Goal: Information Seeking & Learning: Learn about a topic

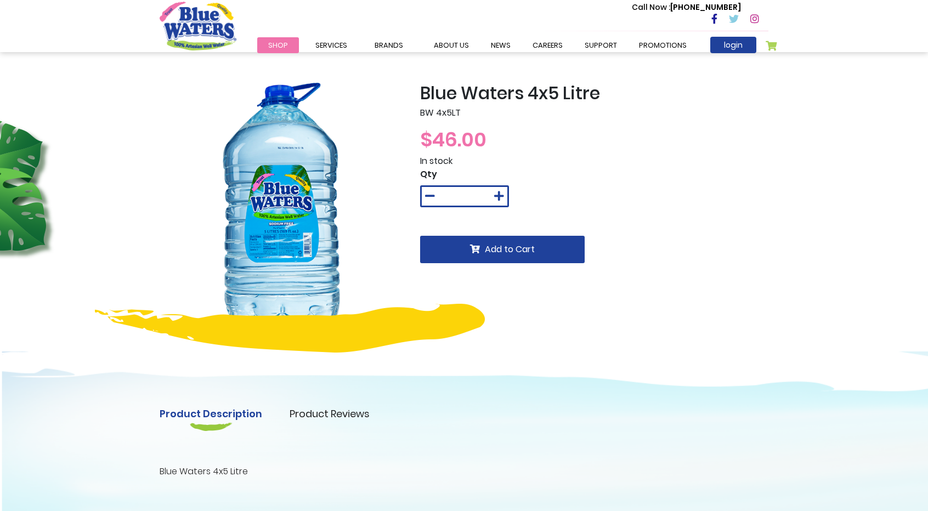
click at [264, 234] on img at bounding box center [282, 205] width 244 height 244
click at [354, 228] on img at bounding box center [282, 205] width 244 height 244
click at [672, 347] on div "Product Description Product Reviews Product Locator Blue Waters 4x5 Litre Write…" at bounding box center [464, 452] width 928 height 253
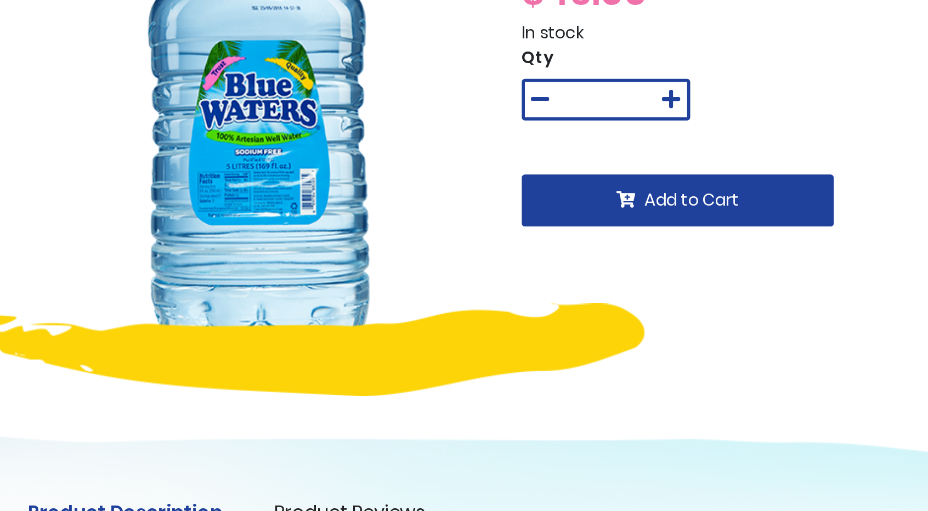
scroll to position [3, 0]
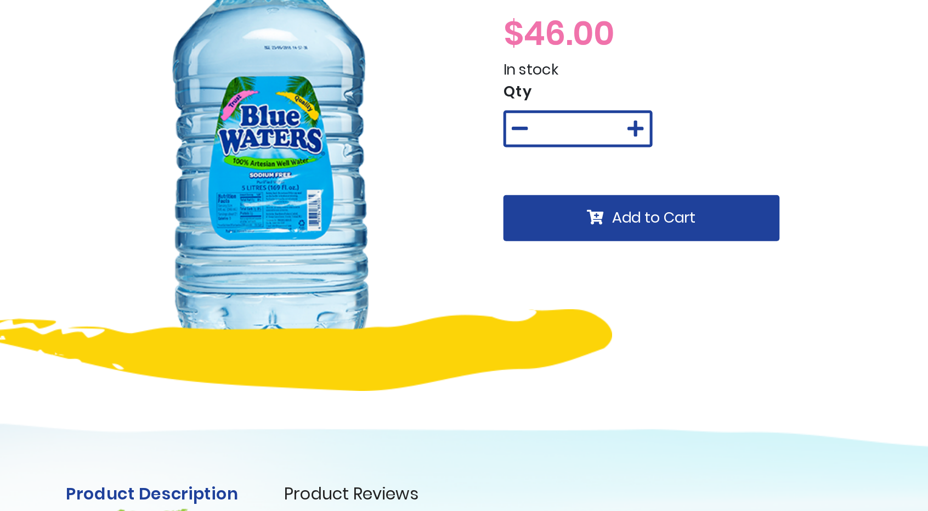
drag, startPoint x: 362, startPoint y: 190, endPoint x: 392, endPoint y: 390, distance: 202.4
click at [392, 390] on div "Blue Waters 4x5 Litre BW 4x5LT $46.00 In stock Qty * Add to Cart Product Descri…" at bounding box center [464, 345] width 928 height 592
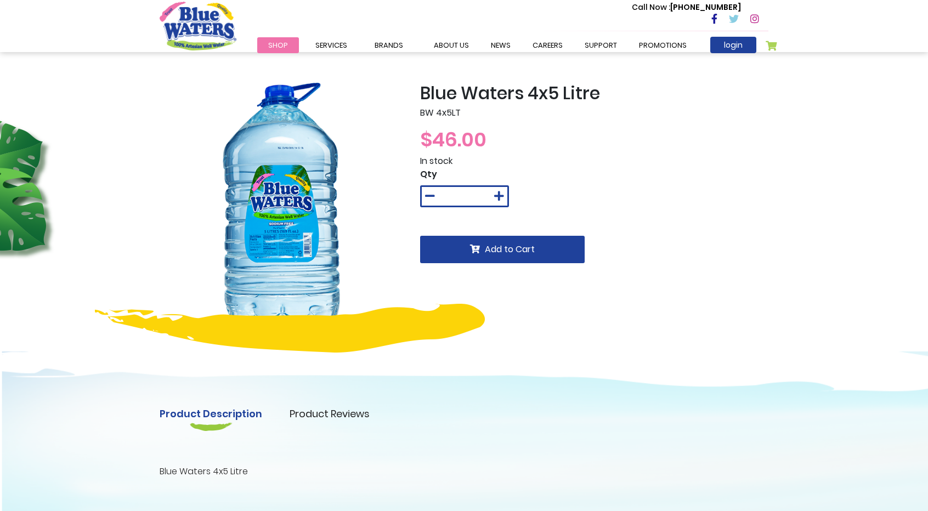
scroll to position [1, 0]
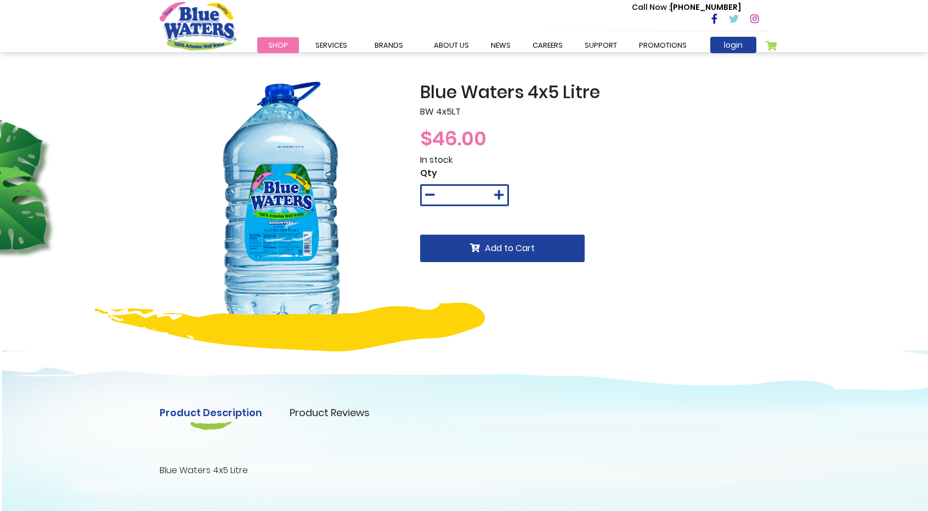
click at [458, 49] on link "about us" at bounding box center [451, 45] width 57 height 16
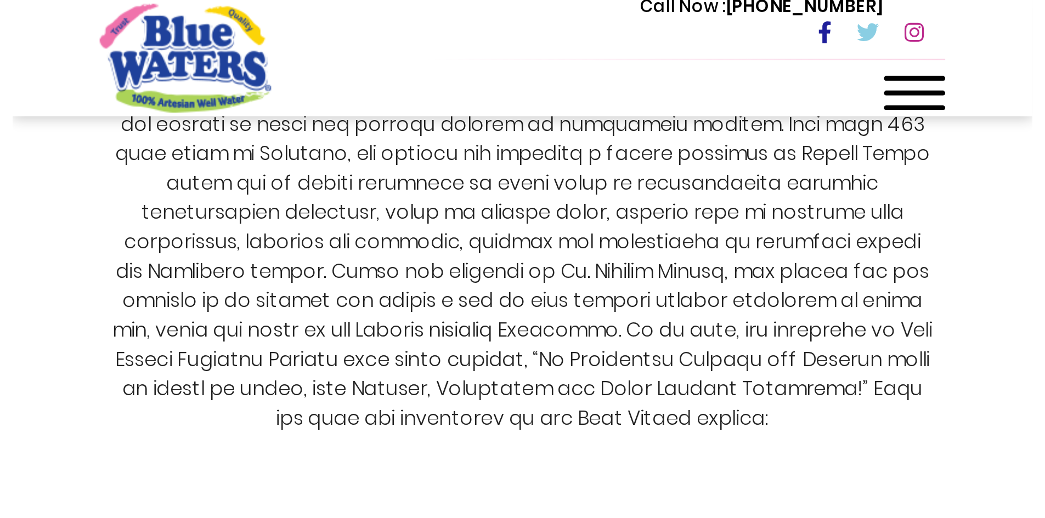
scroll to position [2578, 0]
